Goal: Navigation & Orientation: Find specific page/section

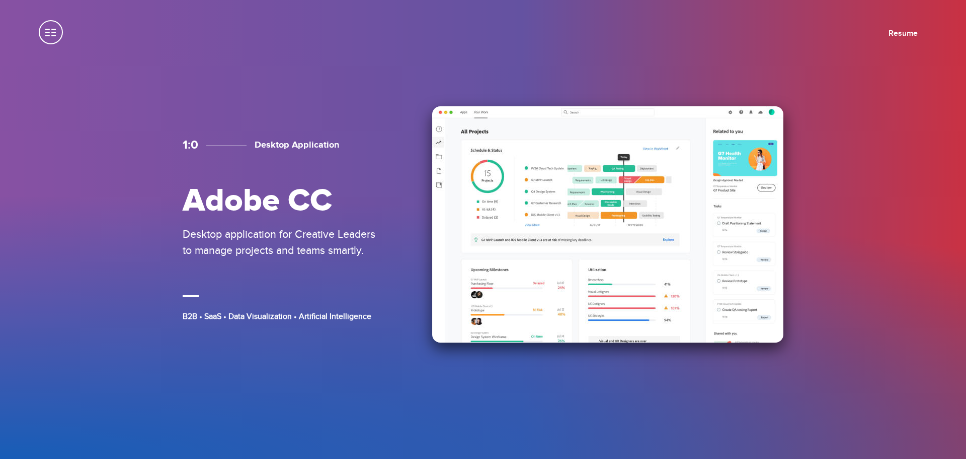
click at [590, 189] on img at bounding box center [607, 224] width 351 height 236
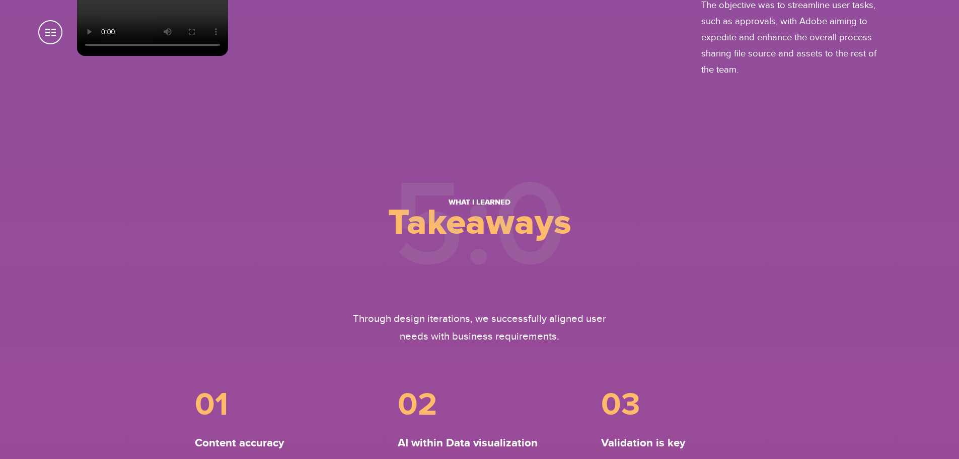
scroll to position [4339, 0]
